Goal: Task Accomplishment & Management: Use online tool/utility

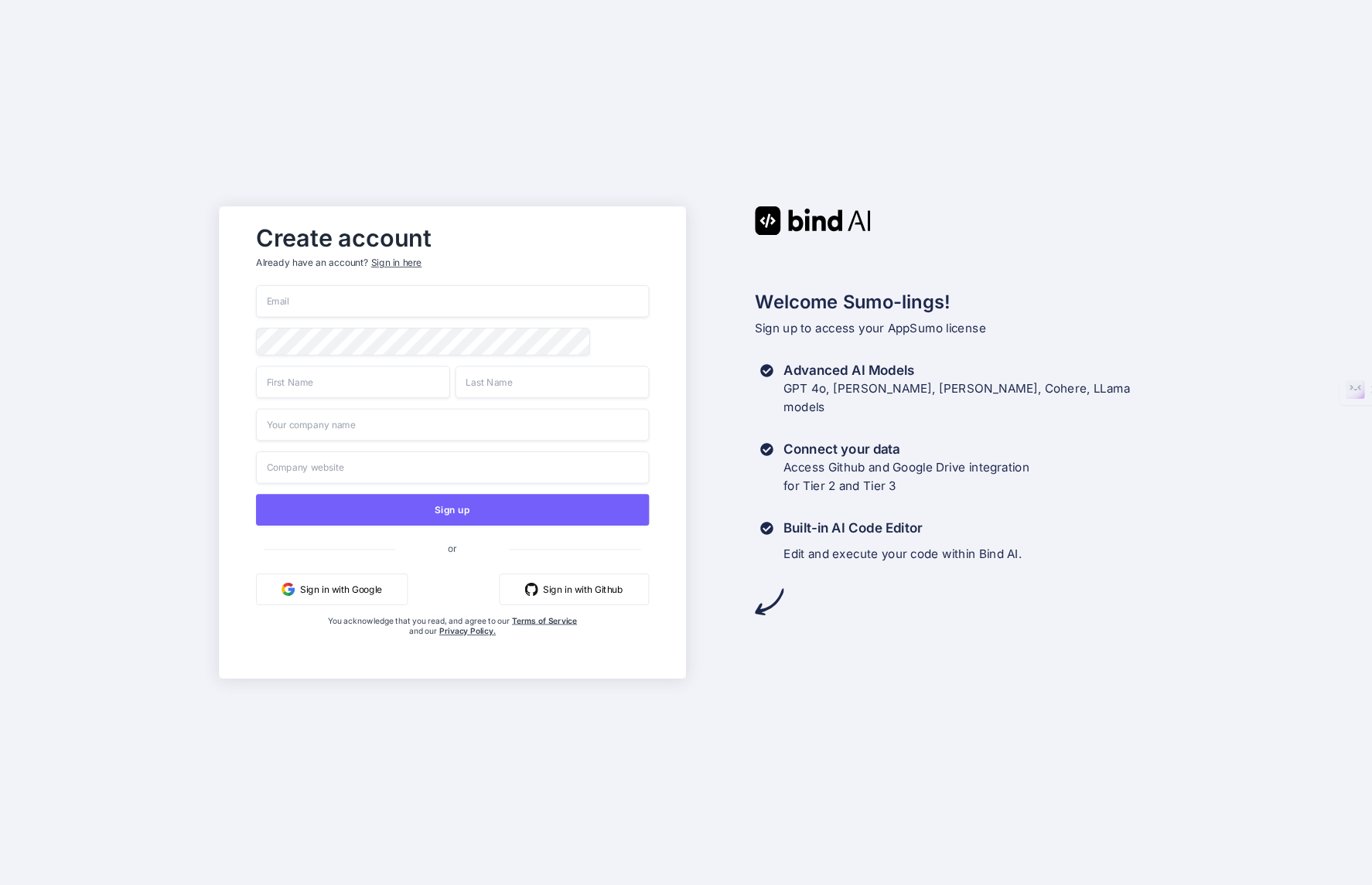
click at [374, 310] on input "email" at bounding box center [452, 302] width 393 height 33
type input "A"
type input "glenn@aixdevs.com"
type input "F"
type input "Glenn"
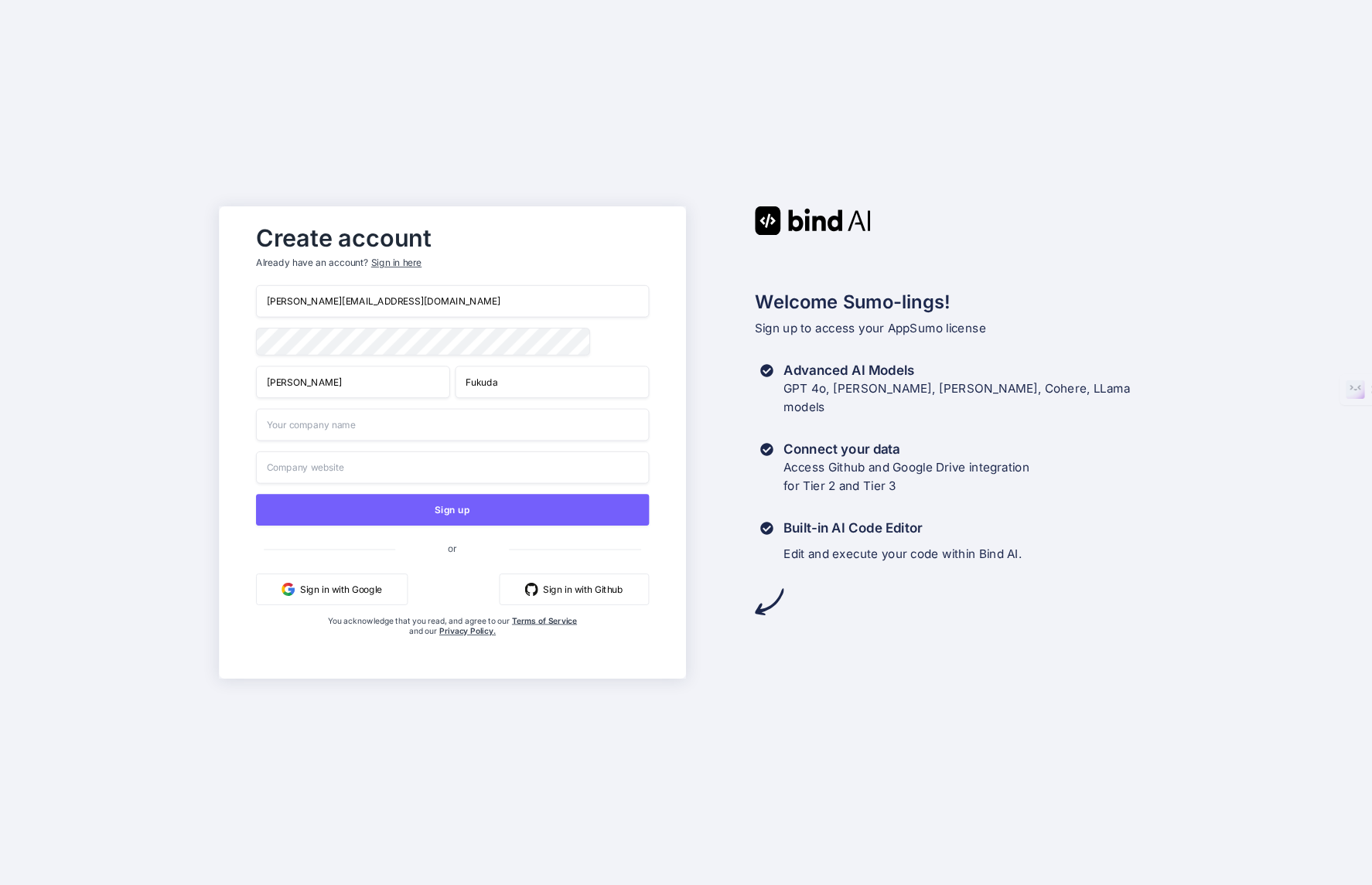
type input "Fukuda"
type input "AIxDevs"
click at [322, 465] on input "text" at bounding box center [452, 468] width 393 height 33
paste input "https://www.aixdevs.com/"
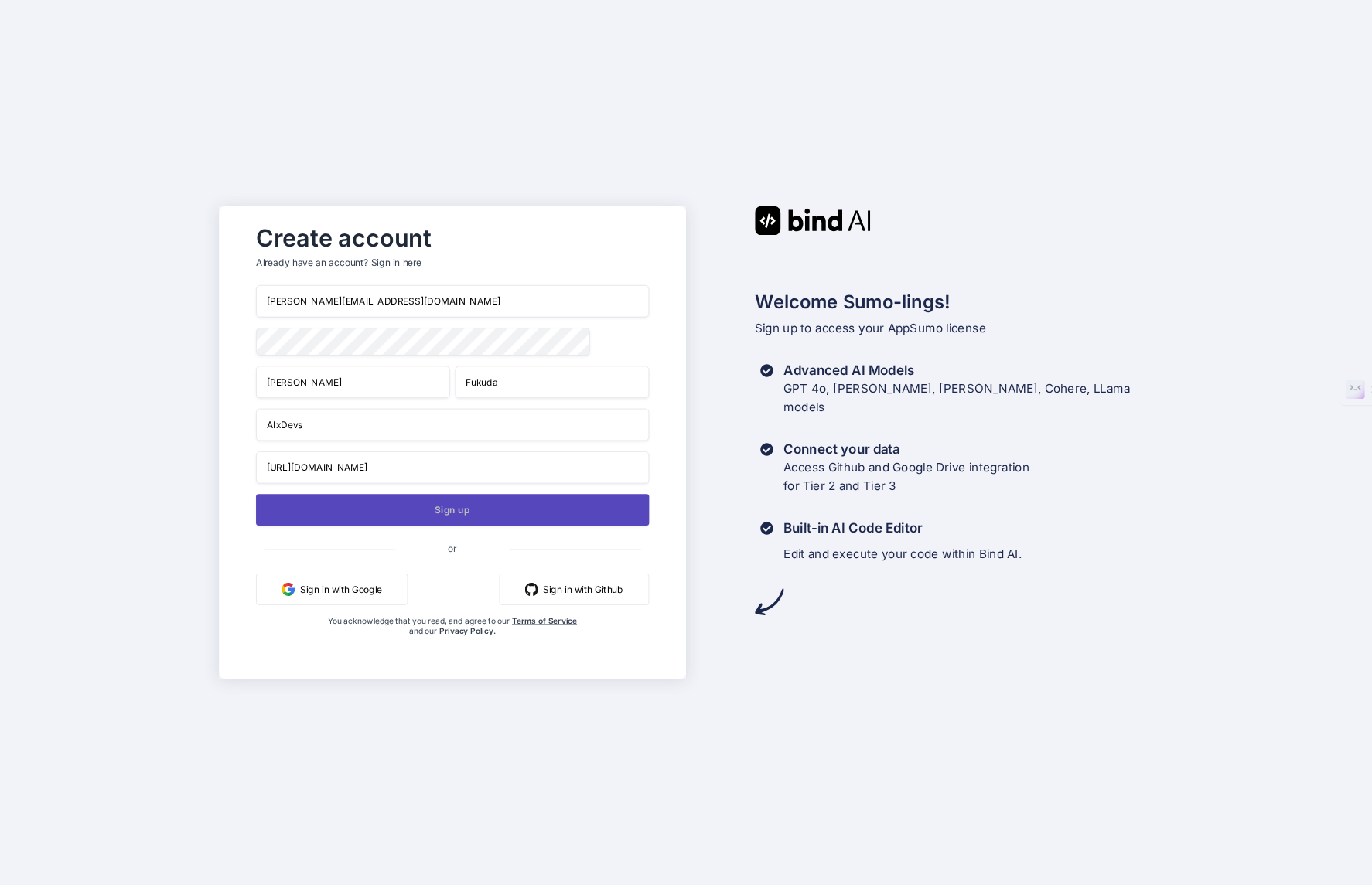
type input "https://www.aixdevs.com/"
click at [445, 511] on button "Sign up" at bounding box center [452, 510] width 393 height 32
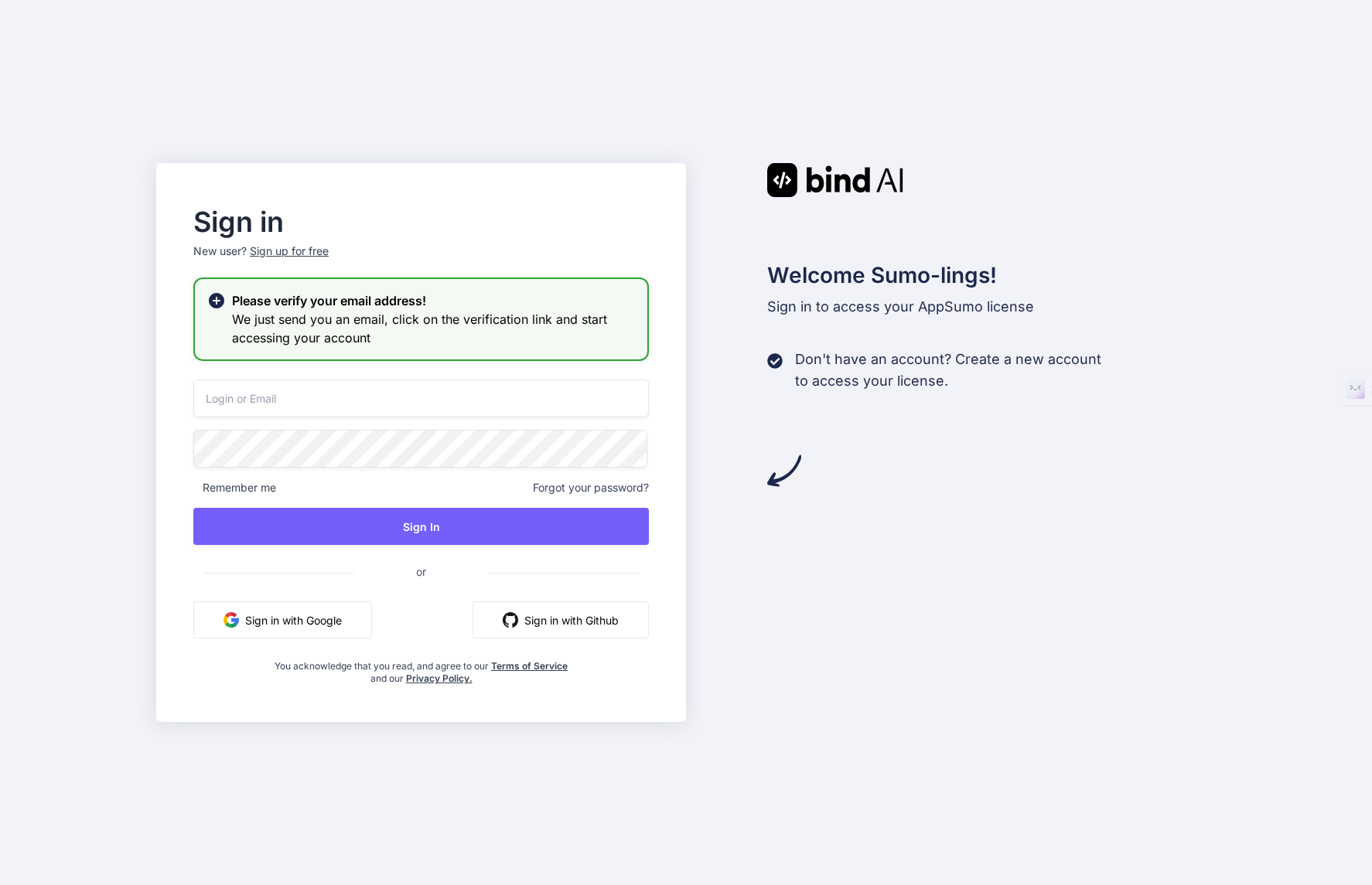
click at [521, 408] on input "email" at bounding box center [421, 399] width 456 height 38
type input "glenn@aixdevs.com"
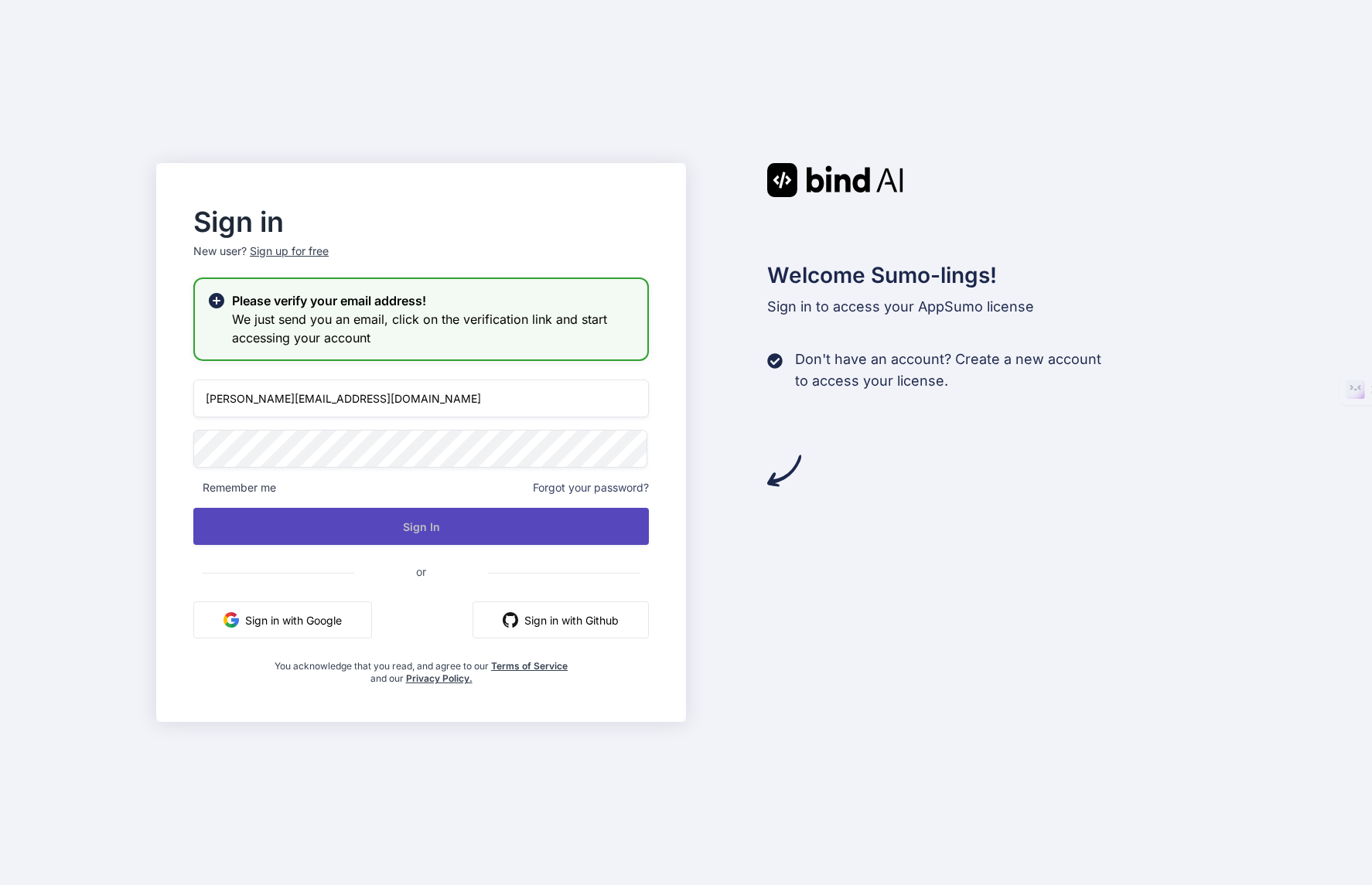
click at [438, 518] on button "Sign In" at bounding box center [421, 527] width 456 height 37
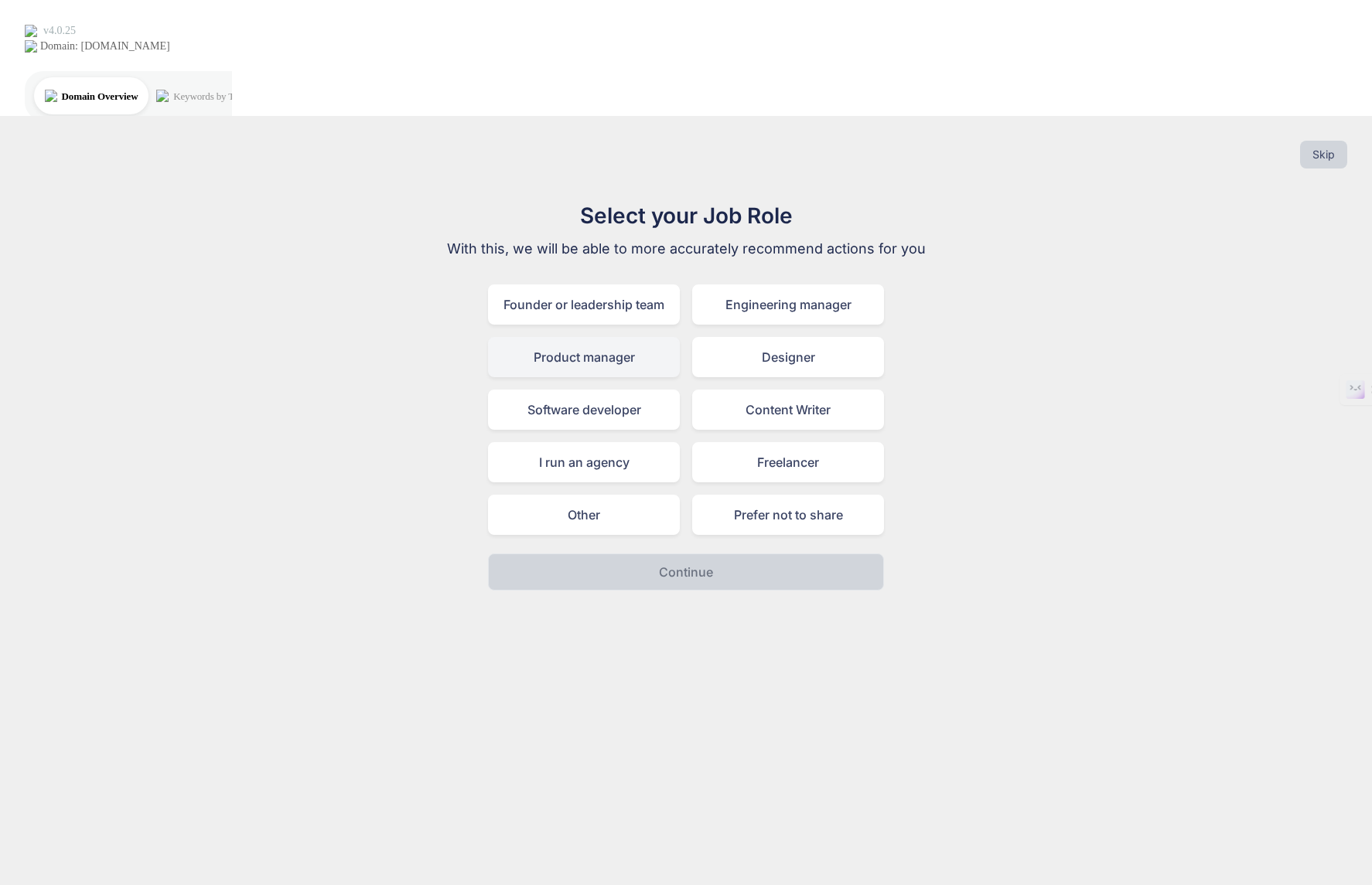
click at [573, 337] on div "Product manager" at bounding box center [583, 357] width 191 height 40
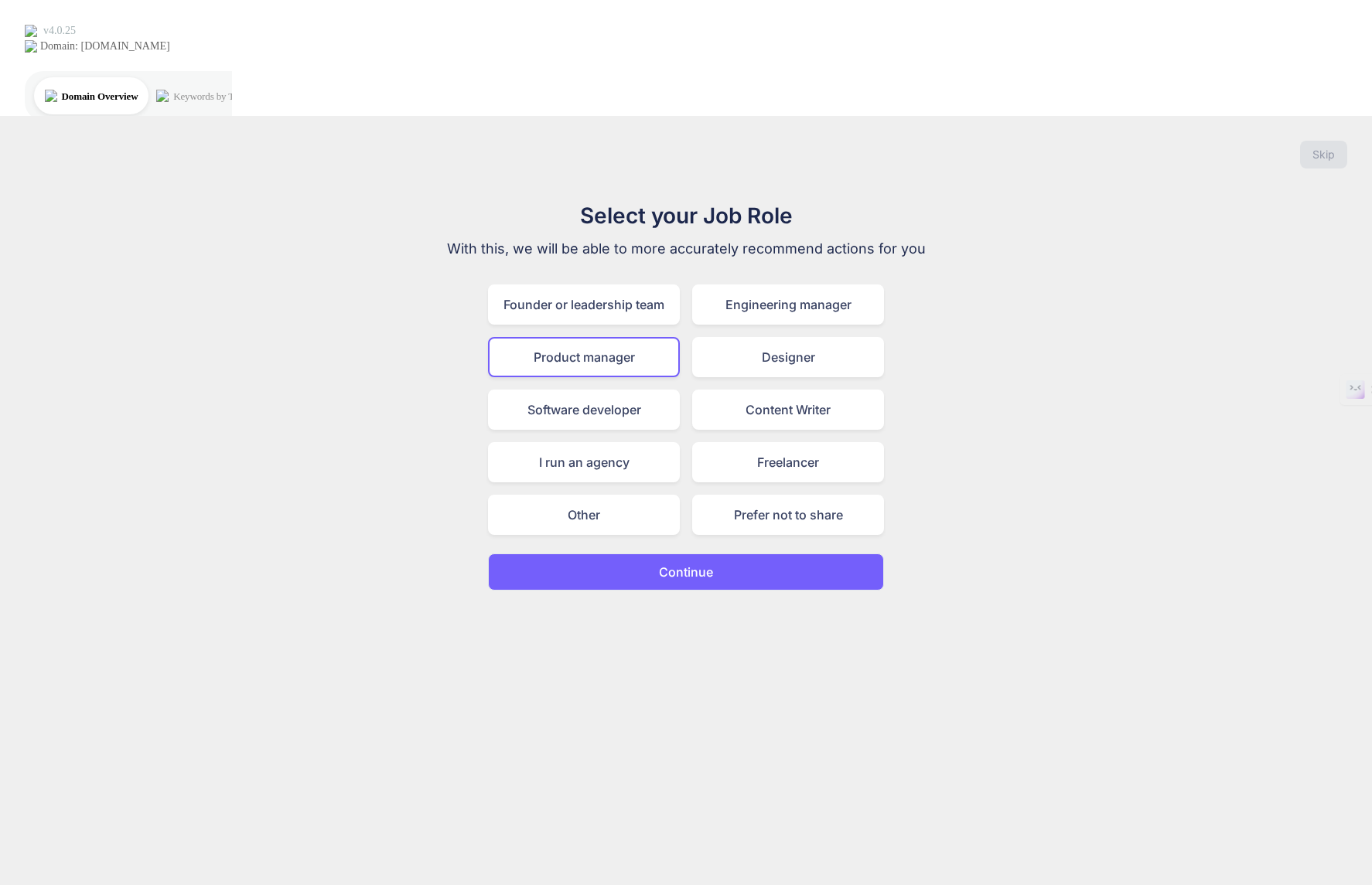
click at [725, 554] on button "Continue" at bounding box center [686, 572] width 396 height 37
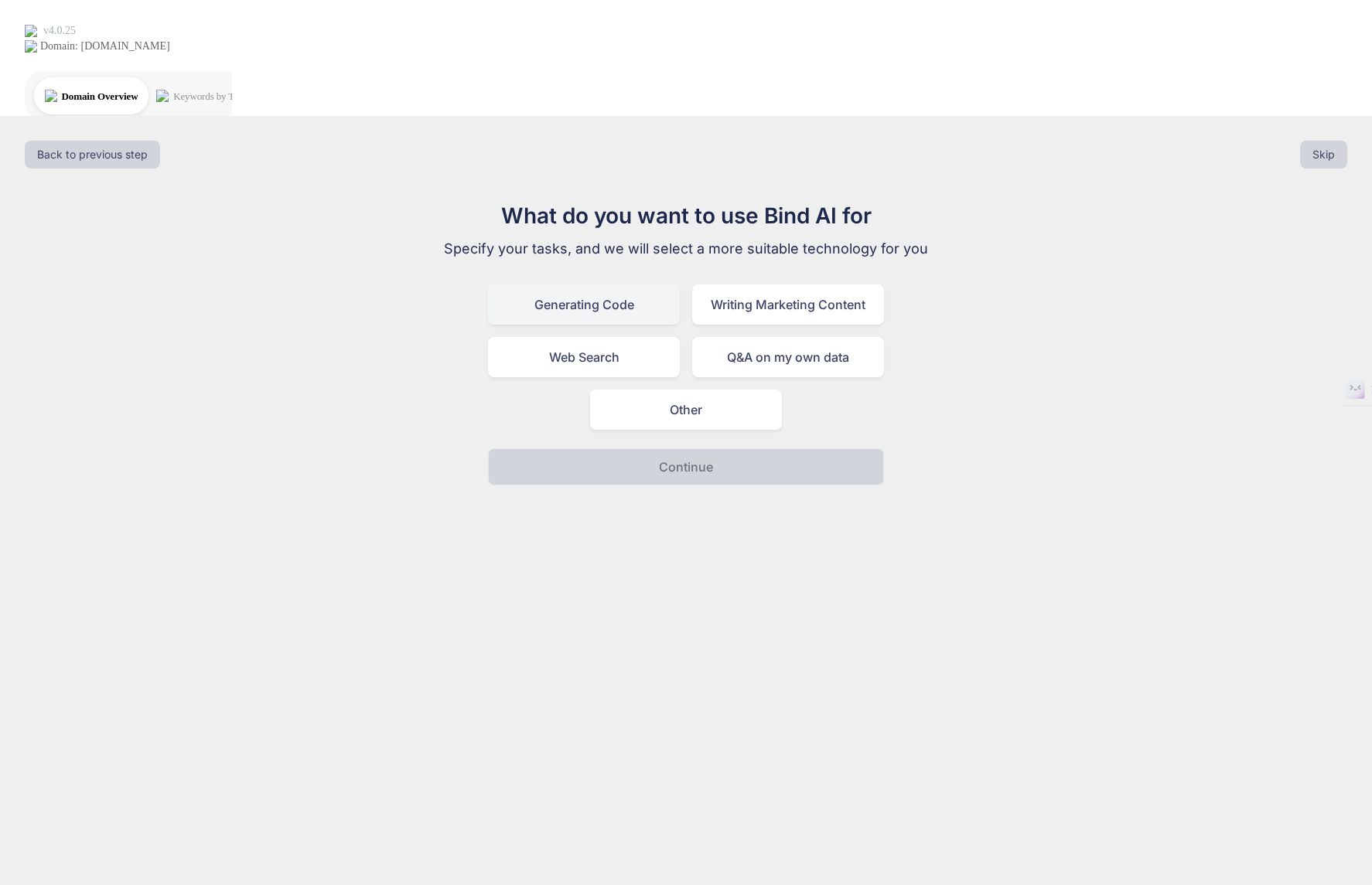
click at [629, 285] on div "Generating Code" at bounding box center [583, 304] width 191 height 40
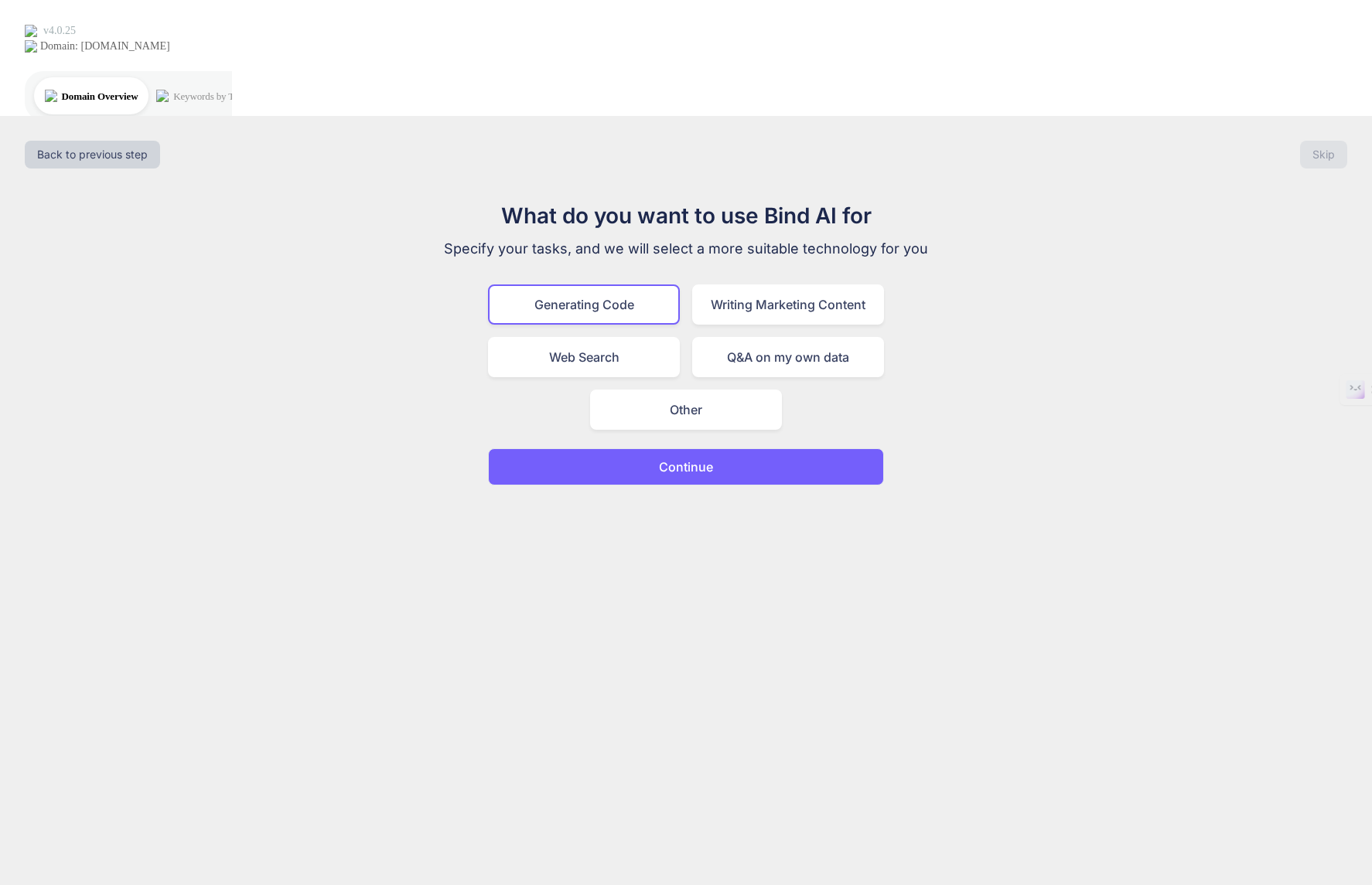
click at [677, 457] on p "Continue" at bounding box center [686, 467] width 54 height 19
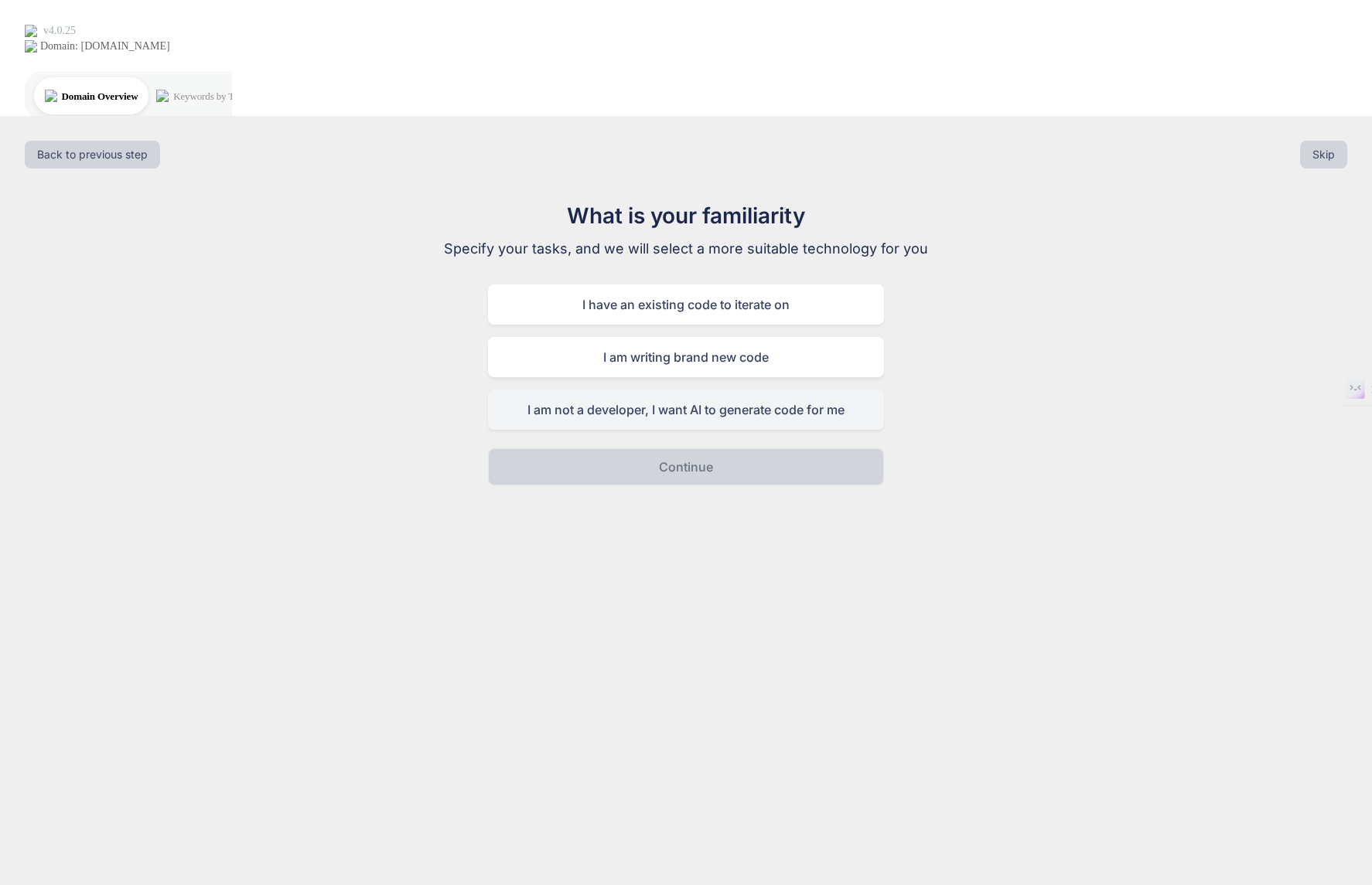
click at [660, 389] on div "I am not a developer, I want AI to generate code for me" at bounding box center [686, 409] width 396 height 40
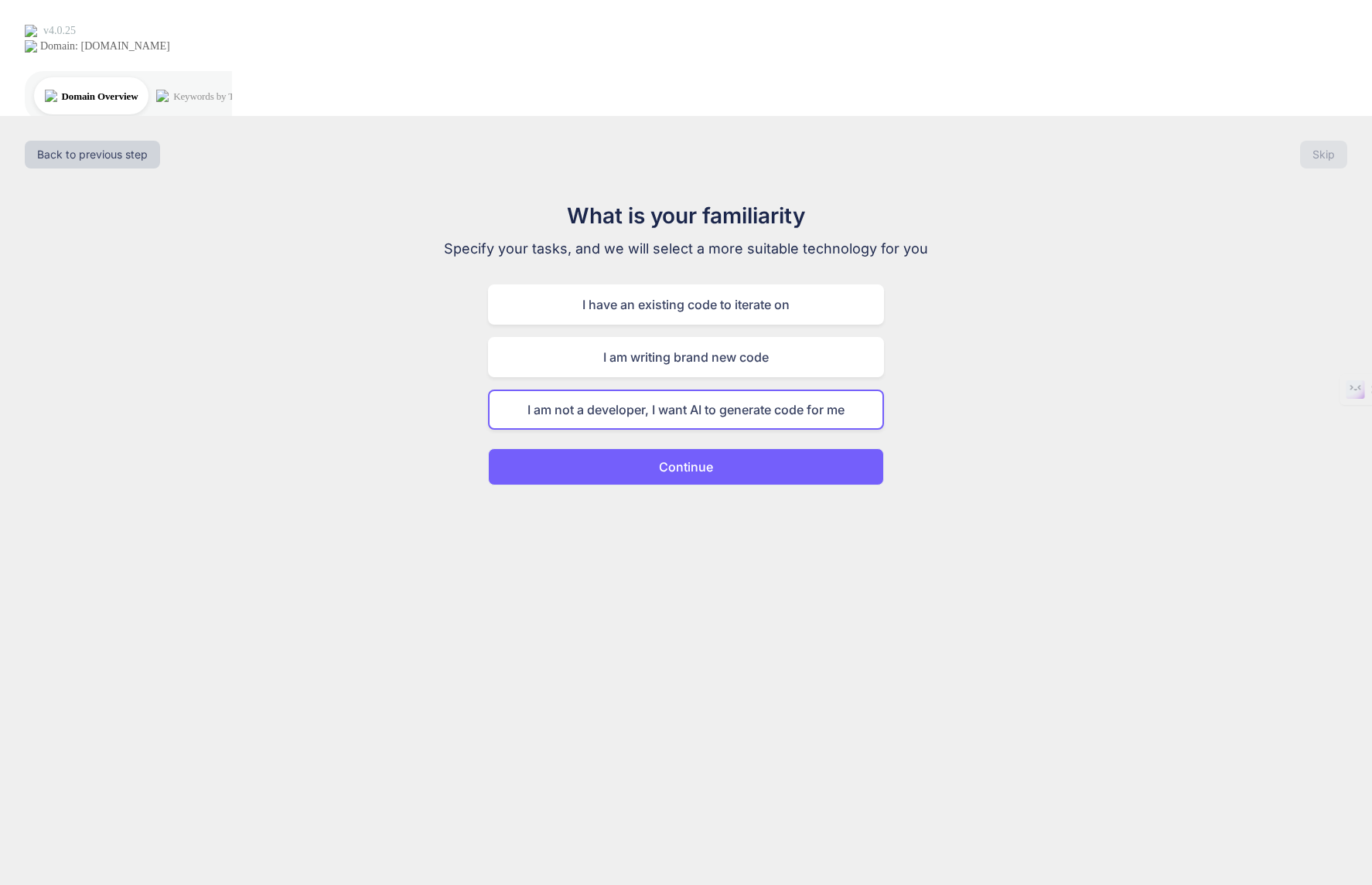
click at [693, 457] on p "Continue" at bounding box center [686, 467] width 54 height 19
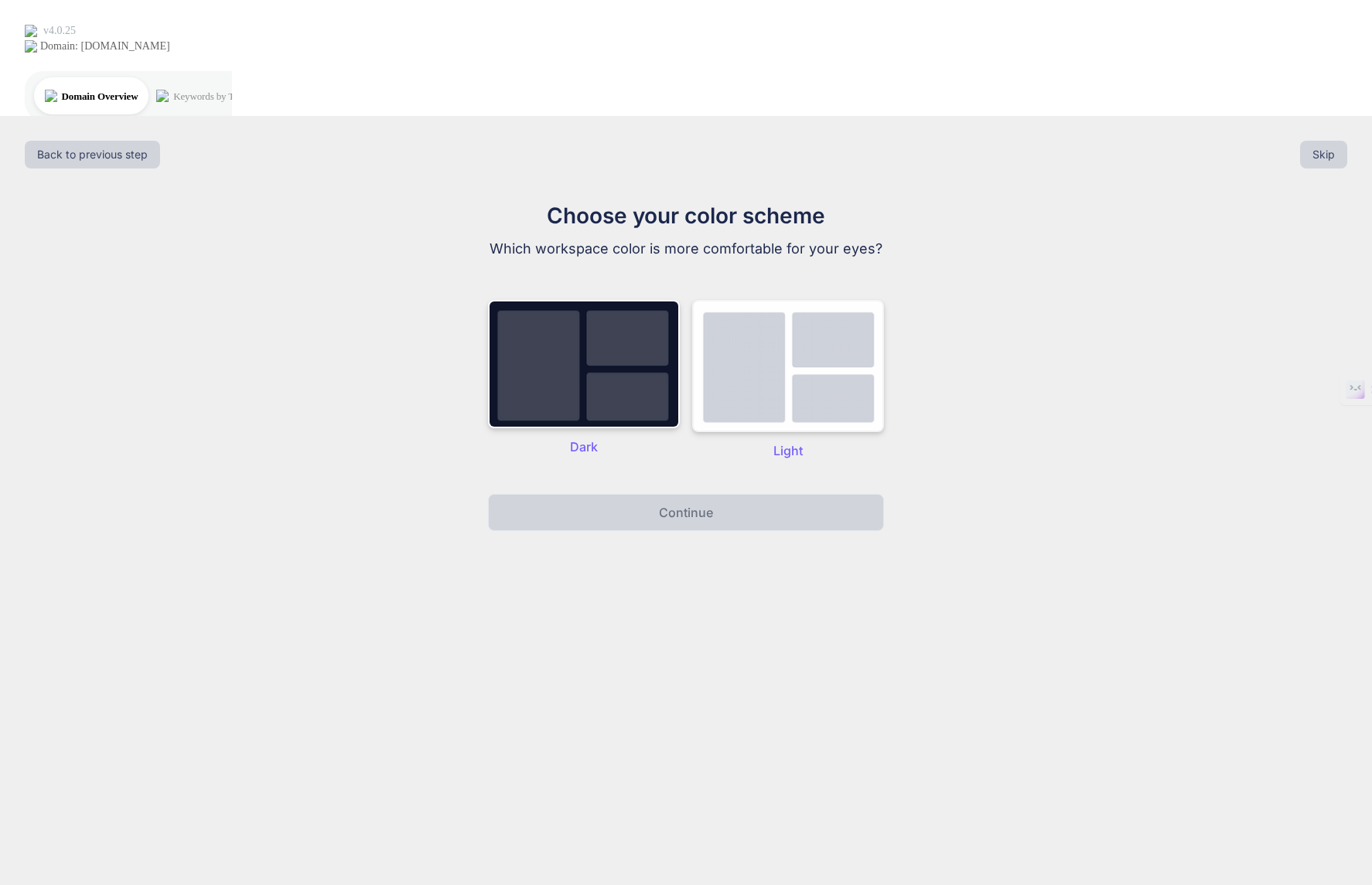
click at [759, 300] on img at bounding box center [787, 366] width 191 height 133
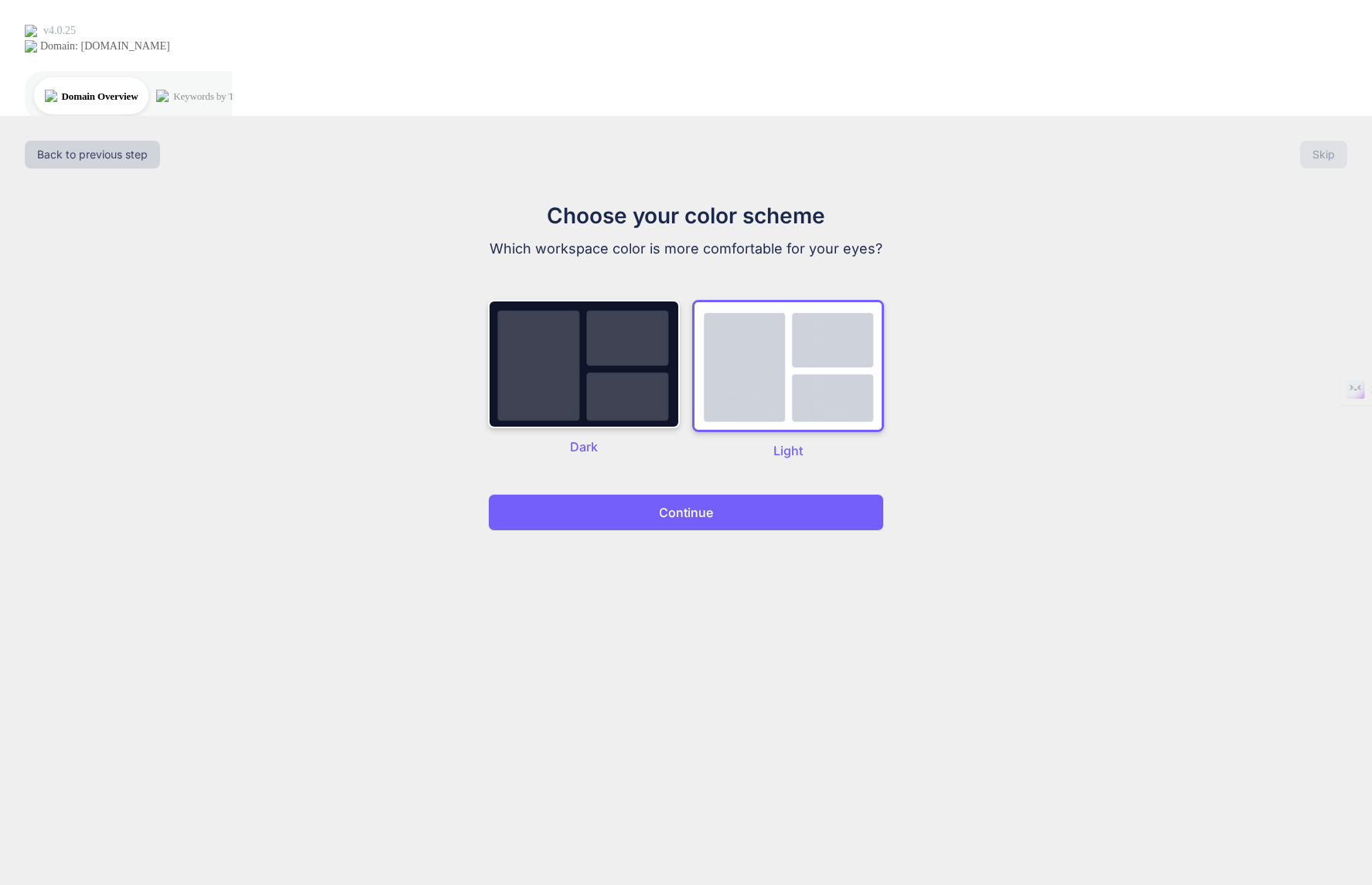
click at [713, 494] on button "Continue" at bounding box center [686, 513] width 396 height 37
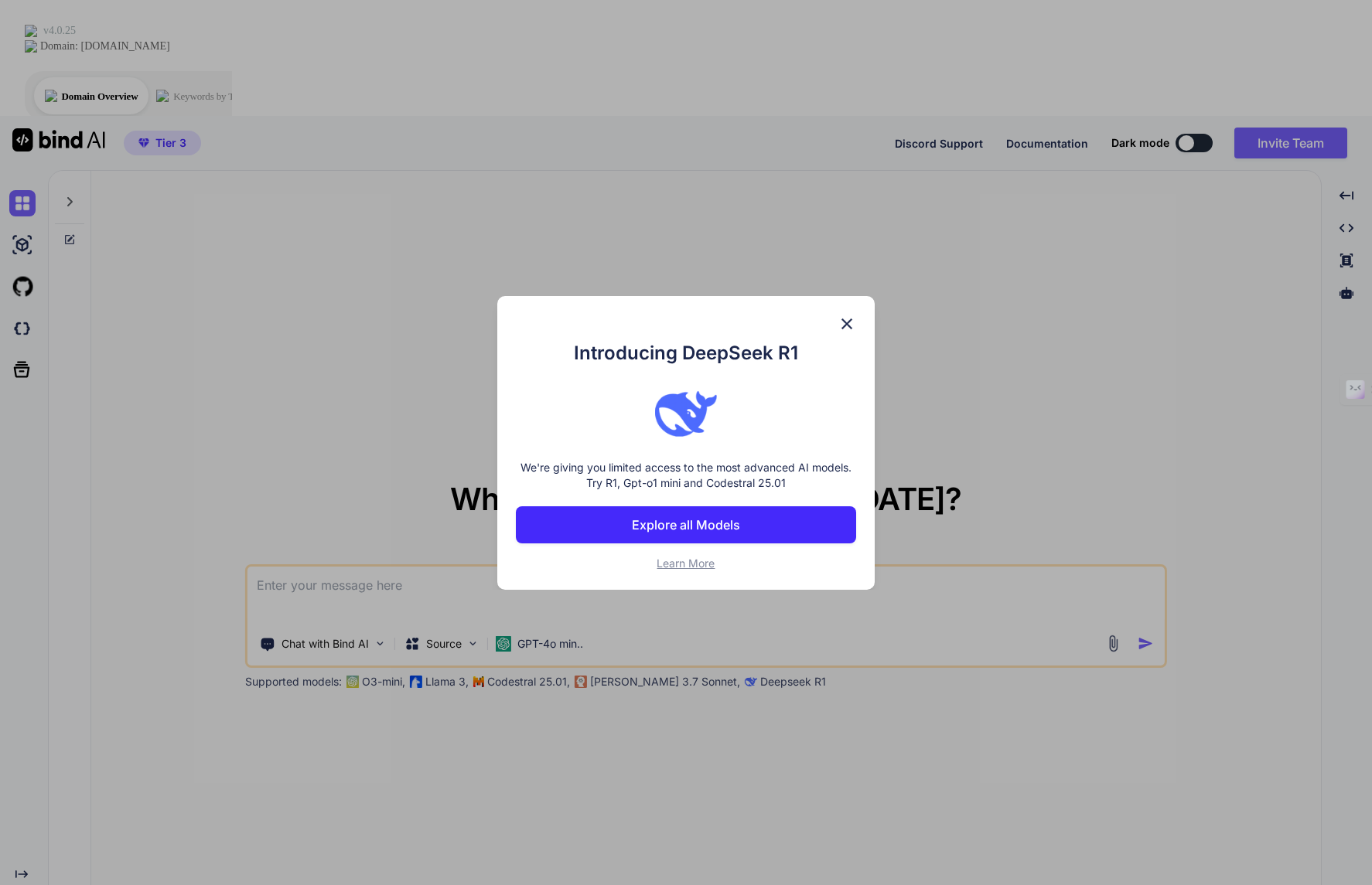
click at [665, 527] on p "Explore all Models" at bounding box center [686, 525] width 108 height 19
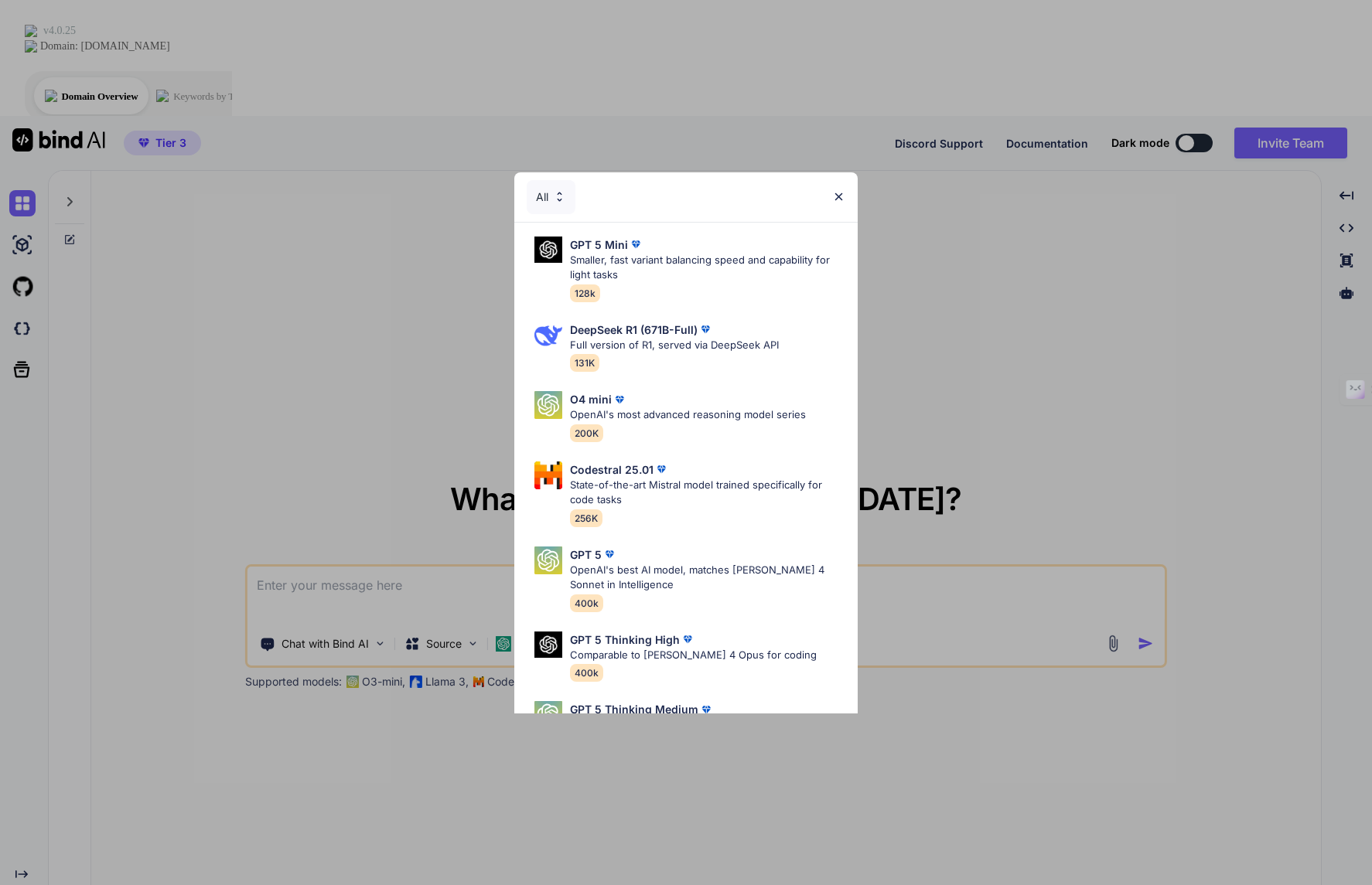
click at [843, 191] on img at bounding box center [839, 197] width 13 height 13
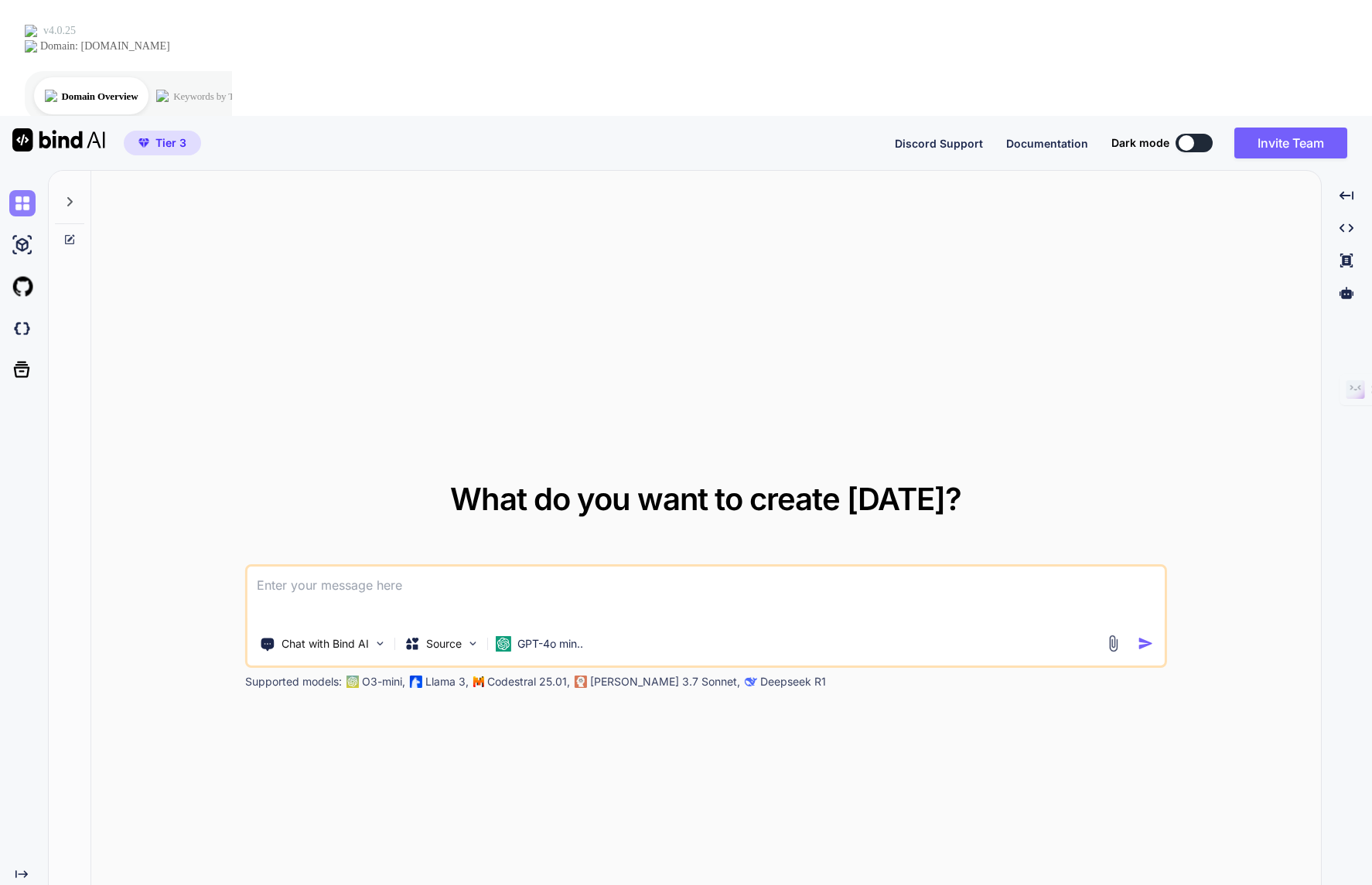
click at [21, 190] on img at bounding box center [22, 204] width 26 height 26
click at [21, 316] on img at bounding box center [22, 329] width 26 height 26
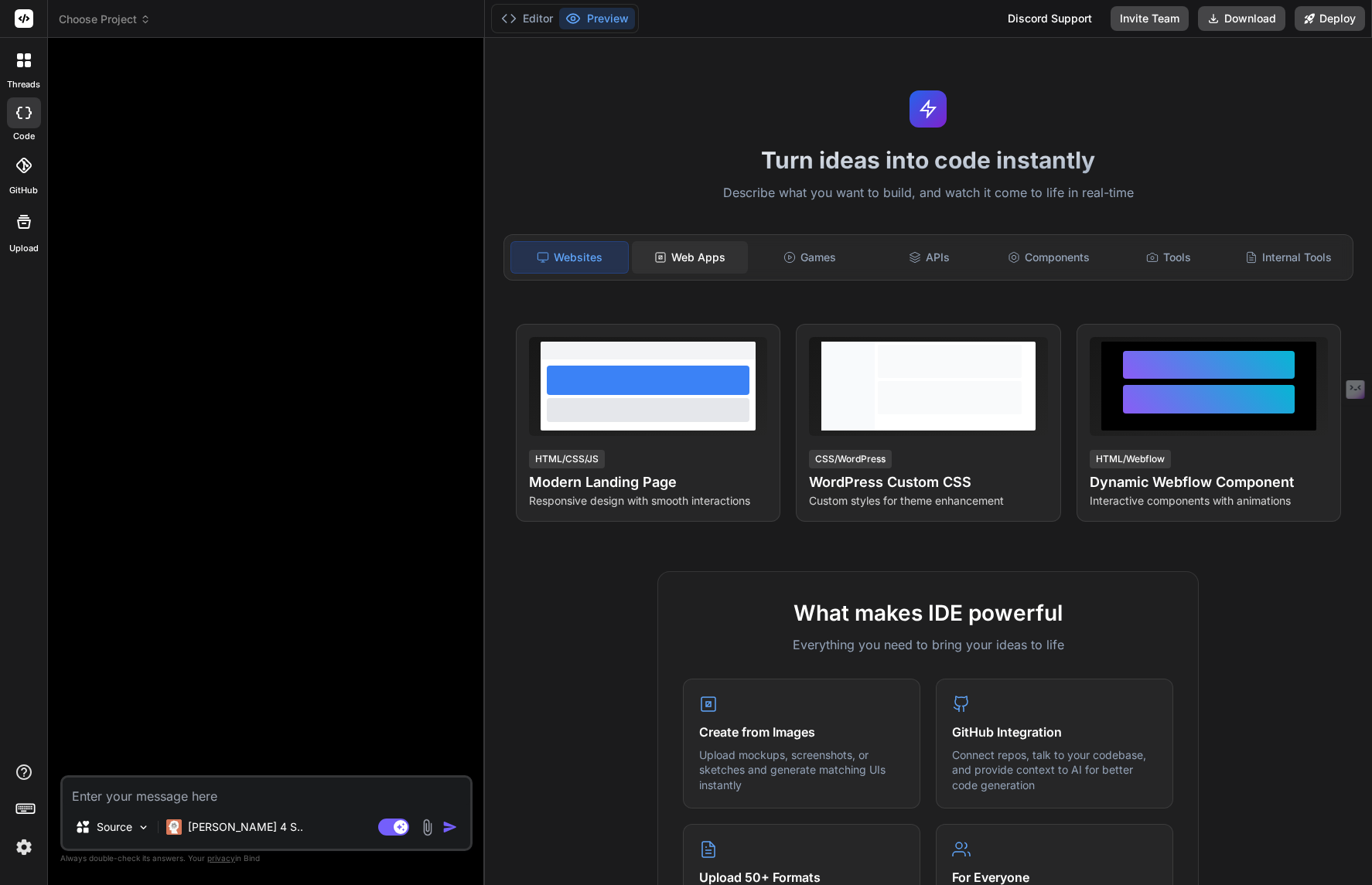
click at [713, 256] on div "Web Apps" at bounding box center [690, 257] width 117 height 33
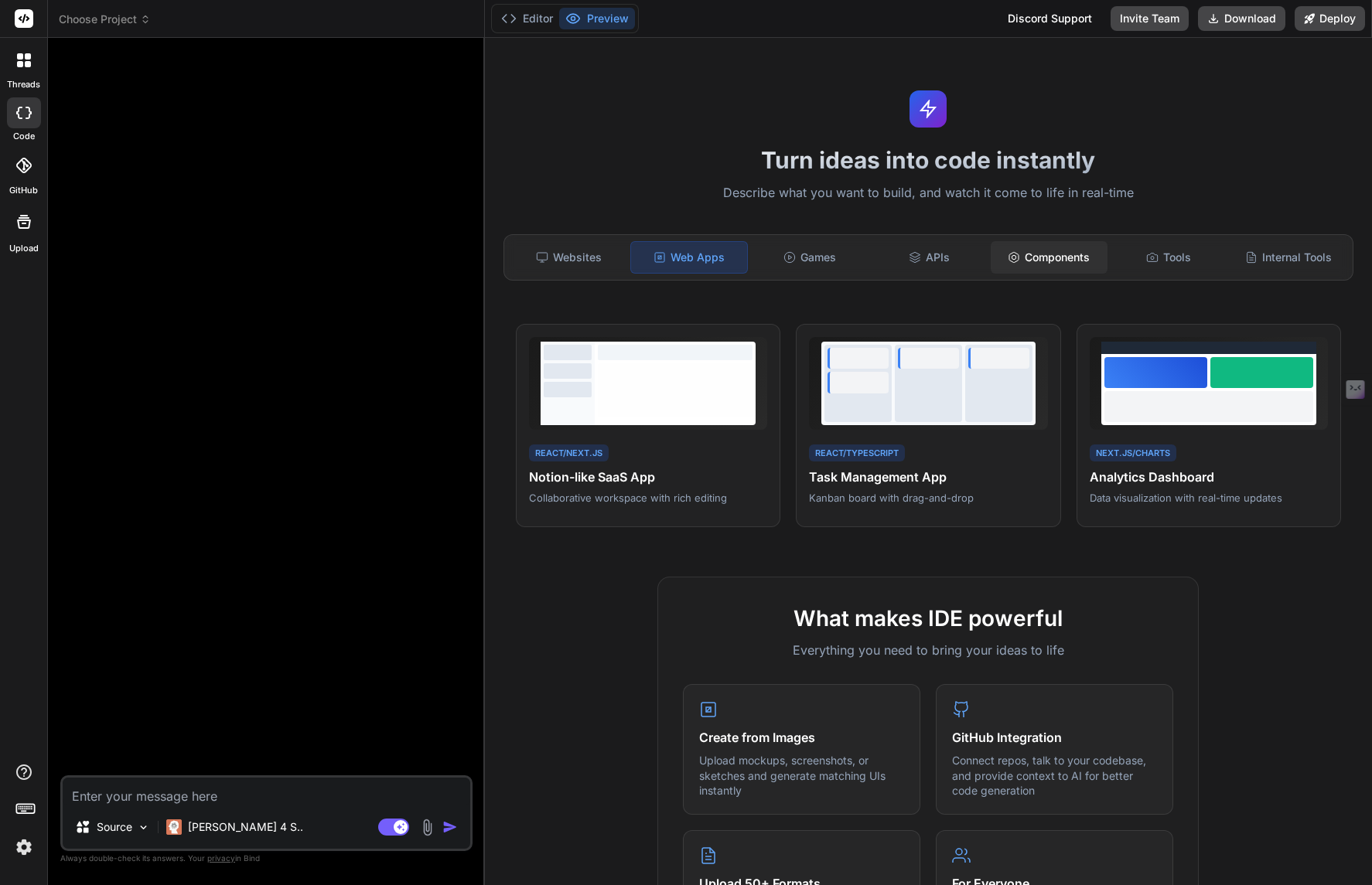
type textarea "x"
click at [1178, 263] on div "Tools" at bounding box center [1168, 257] width 117 height 33
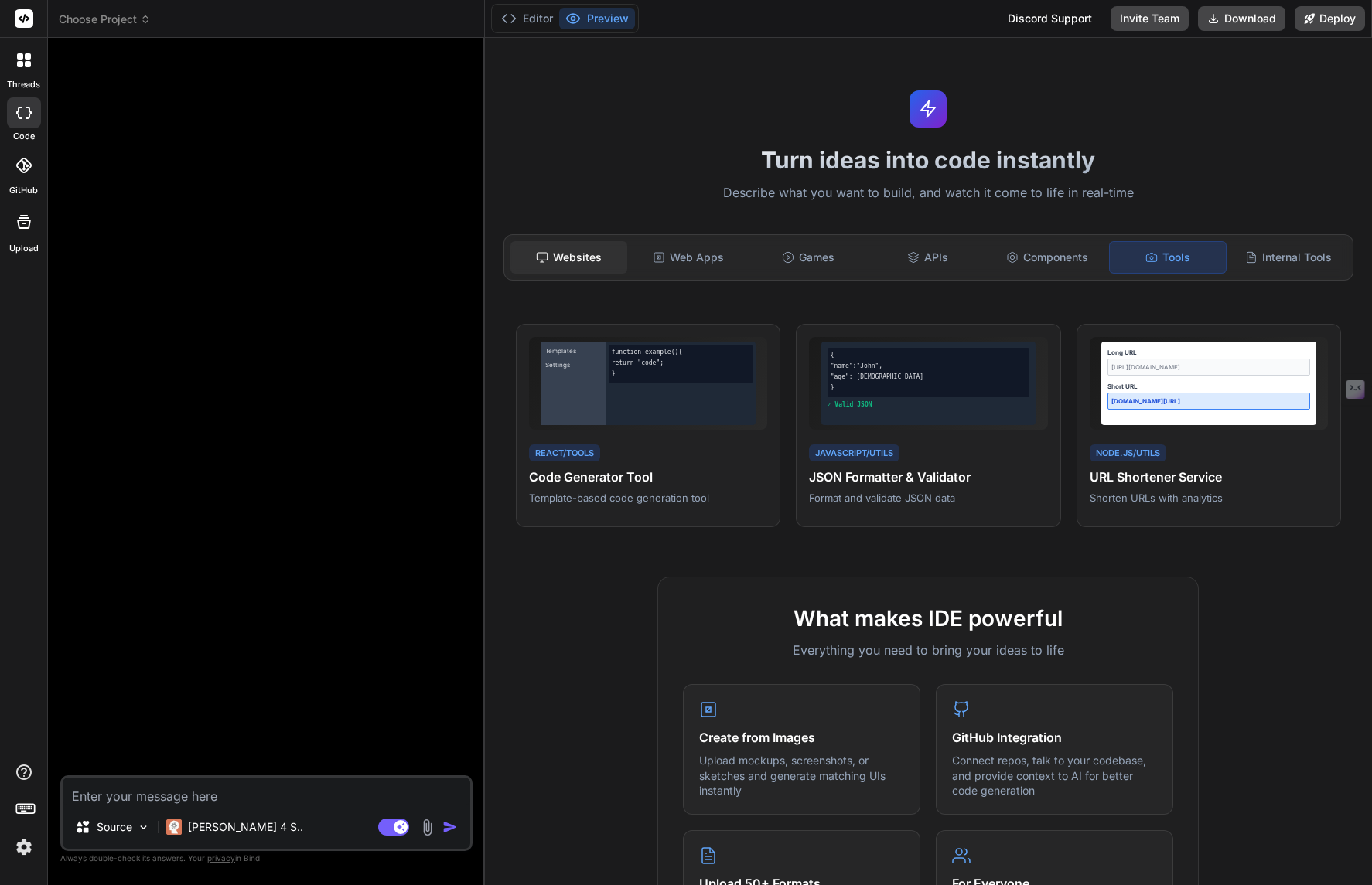
click at [571, 269] on div "Websites" at bounding box center [569, 257] width 117 height 33
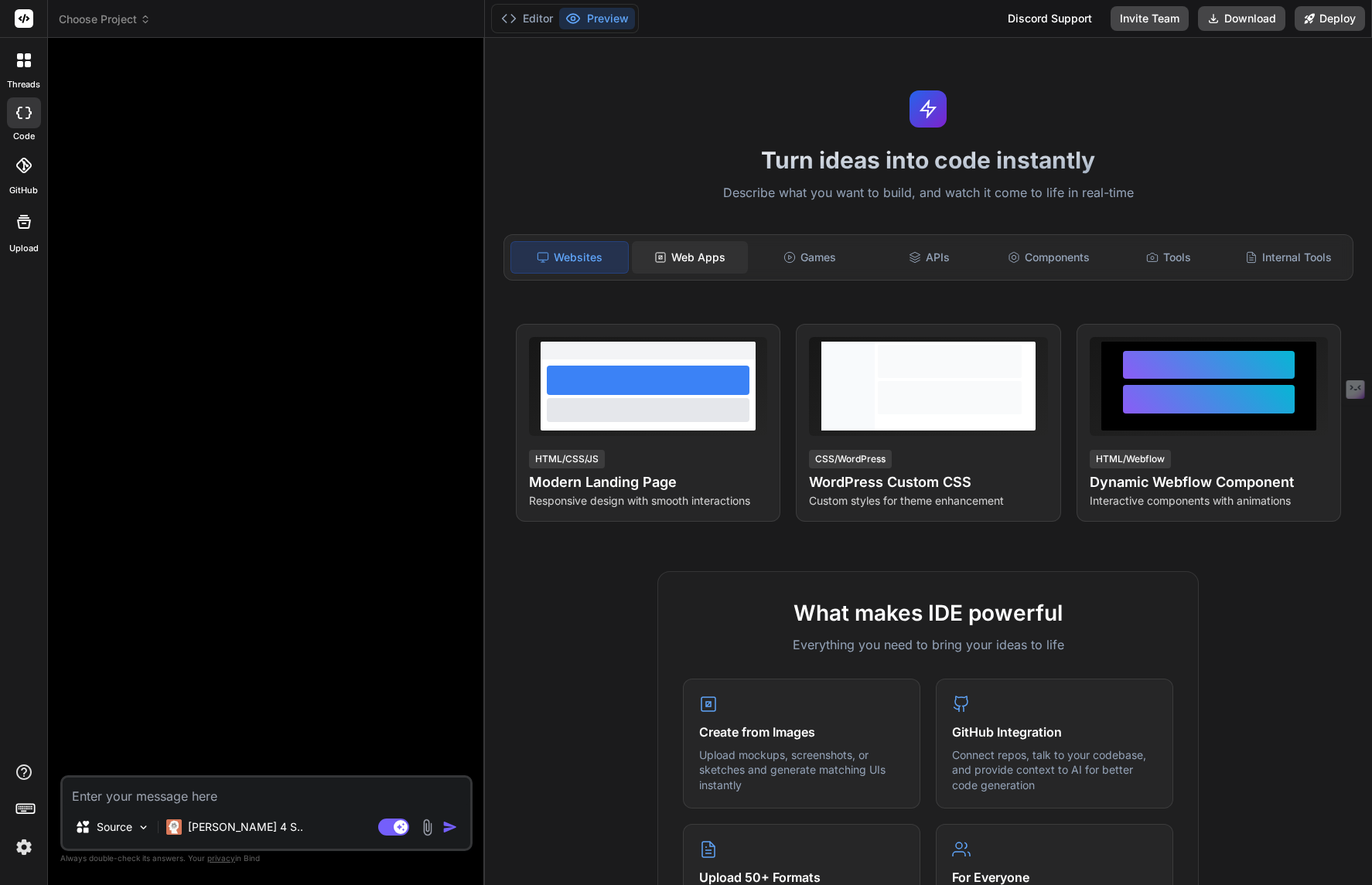
click at [692, 258] on div "Web Apps" at bounding box center [690, 257] width 117 height 33
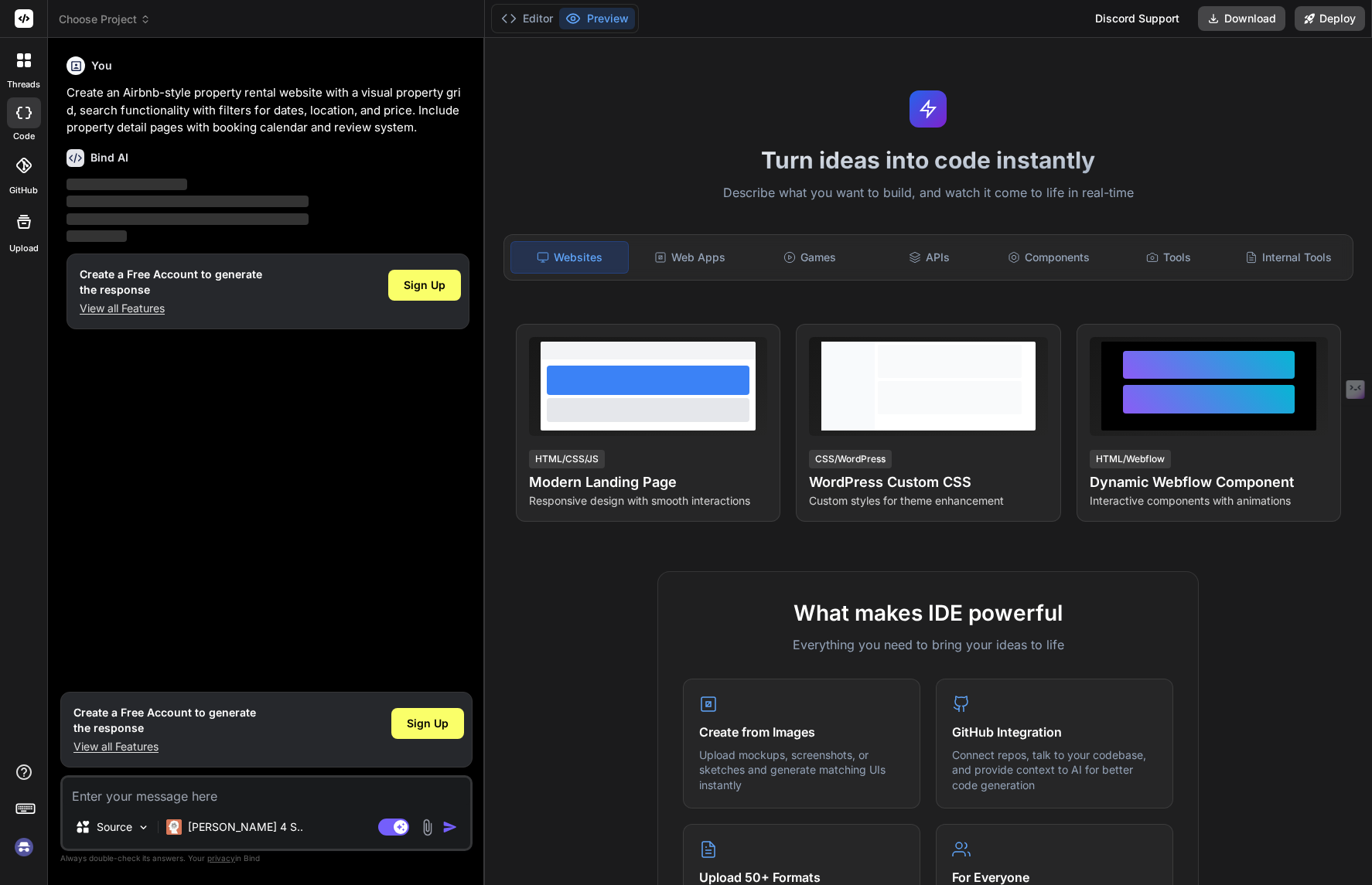
type textarea "x"
click at [285, 125] on p "Create an Airbnb-style property rental website with a visual property grid, sea…" at bounding box center [267, 110] width 403 height 52
